Goal: Task Accomplishment & Management: Complete application form

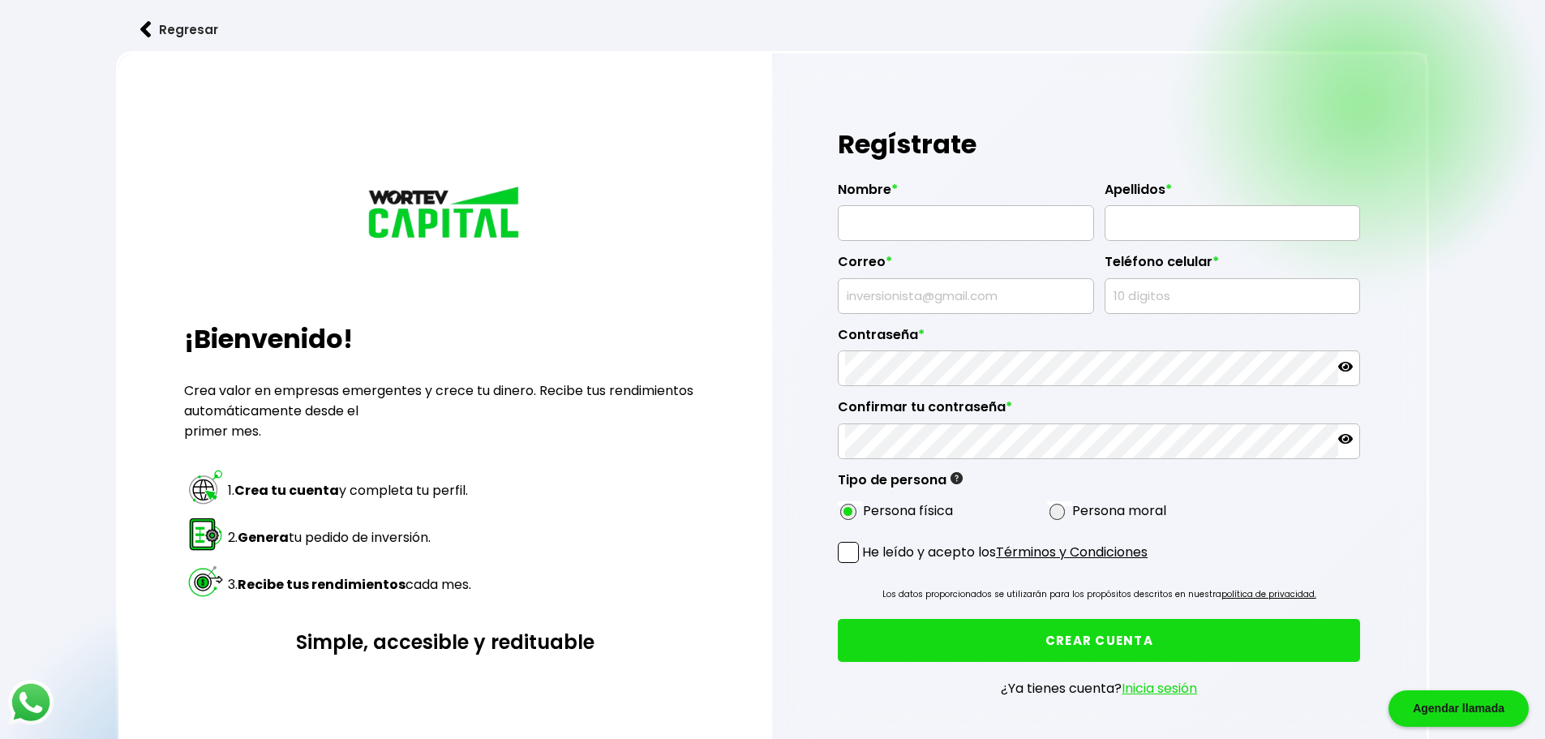
click at [869, 215] on input "text" at bounding box center [966, 223] width 242 height 34
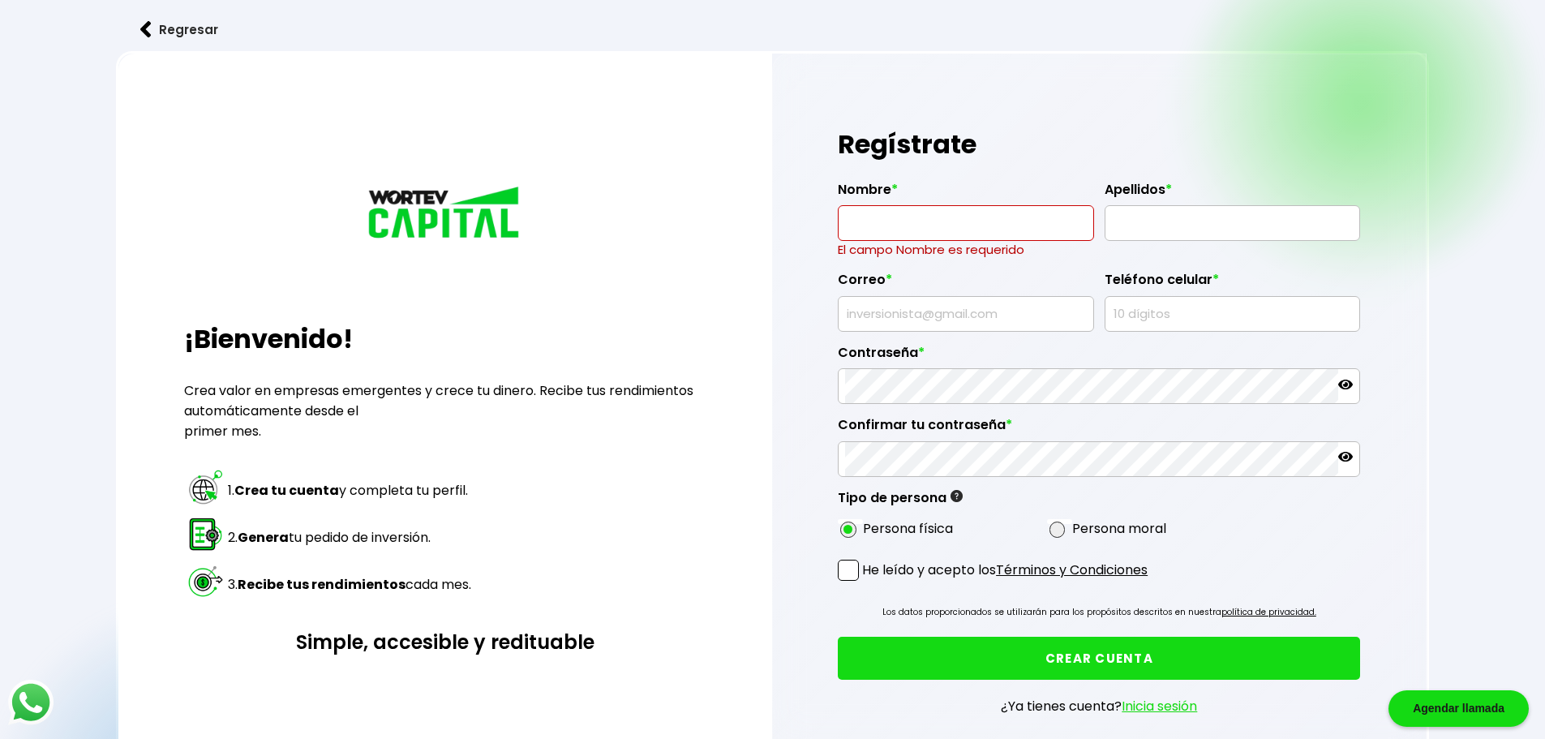
click at [1071, 149] on h1 "Regístrate" at bounding box center [1099, 144] width 522 height 49
click at [1126, 220] on input "text" at bounding box center [1233, 223] width 242 height 34
click at [1110, 151] on h1 "Regístrate" at bounding box center [1099, 144] width 522 height 49
click at [1059, 531] on span at bounding box center [1058, 530] width 16 height 16
click at [1074, 531] on input "radio" at bounding box center [1079, 529] width 11 height 11
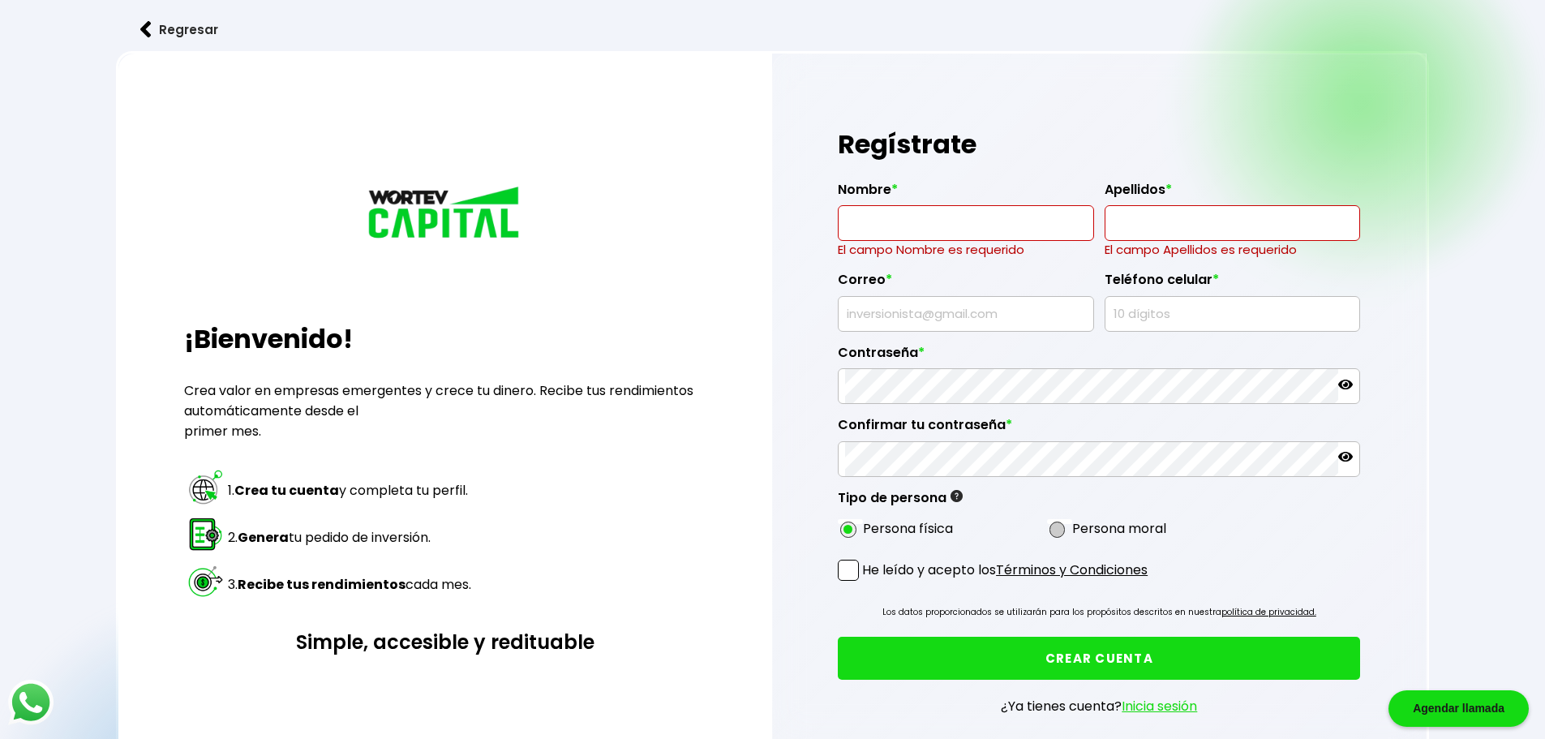
radio input "true"
click at [1475, 311] on div "Regresar ¡Bienvenido! Crea valor en empresas emergentes y crece tu dinero. Reci…" at bounding box center [772, 418] width 1545 height 836
click at [851, 527] on span at bounding box center [848, 530] width 16 height 16
click at [865, 527] on input "radio" at bounding box center [870, 529] width 11 height 11
radio input "true"
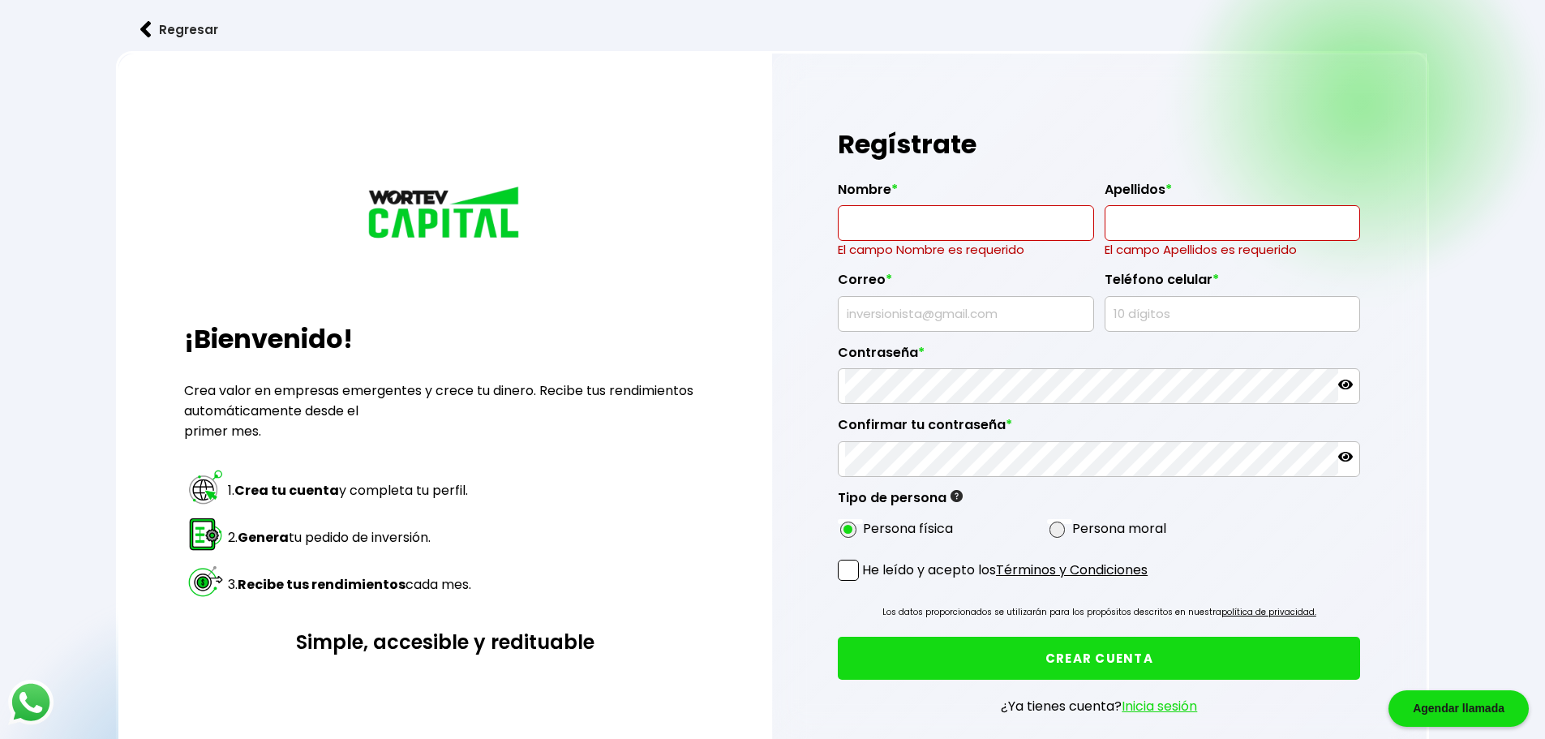
drag, startPoint x: 1056, startPoint y: 525, endPoint x: 1047, endPoint y: 525, distance: 8.9
click at [1057, 525] on span at bounding box center [1058, 530] width 16 height 16
click at [1074, 525] on input "radio" at bounding box center [1079, 529] width 11 height 11
radio input "true"
